Goal: Check status: Check status

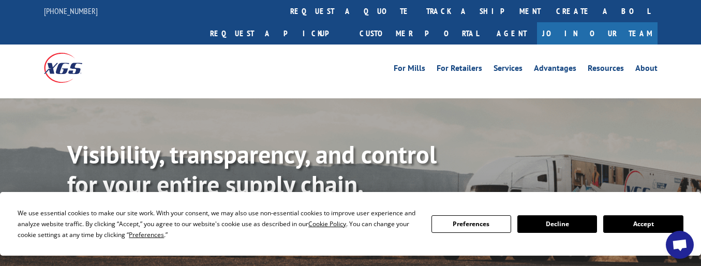
click at [628, 228] on button "Accept" at bounding box center [643, 224] width 80 height 18
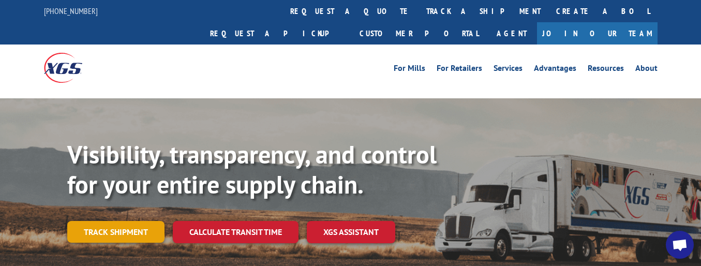
click at [111, 221] on link "Track shipment" at bounding box center [115, 232] width 97 height 22
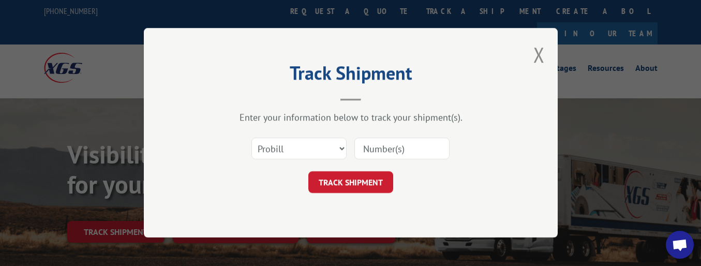
paste input "17156688"
type input "17156688"
click at [344, 185] on button "TRACK SHIPMENT" at bounding box center [350, 183] width 85 height 22
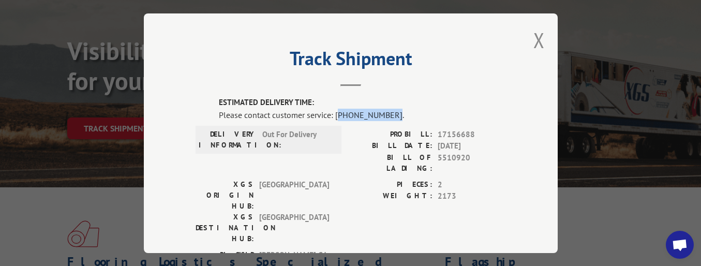
drag, startPoint x: 333, startPoint y: 111, endPoint x: 384, endPoint y: 113, distance: 50.8
click at [384, 113] on div "Please contact customer service: [PHONE_NUMBER]." at bounding box center [362, 114] width 287 height 12
click at [533, 39] on button "Close modal" at bounding box center [538, 39] width 11 height 27
